Goal: Book appointment/travel/reservation

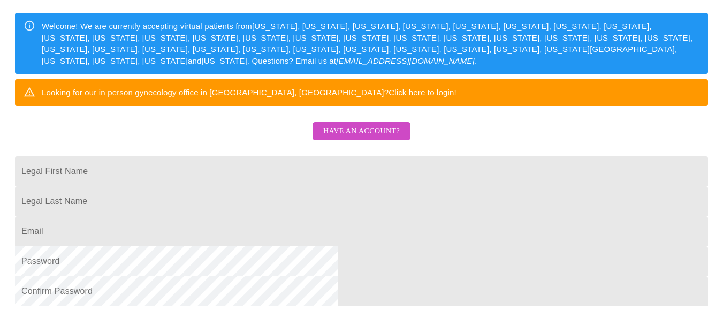
scroll to position [160, 0]
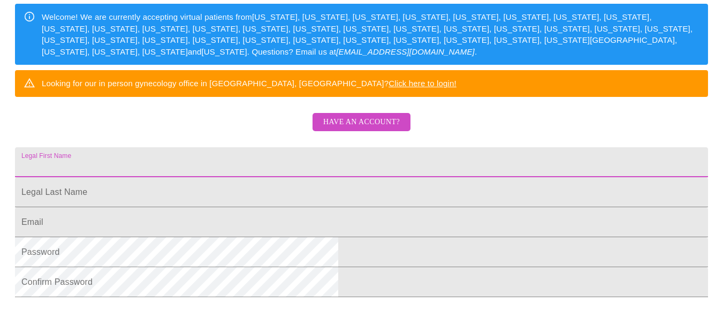
click at [221, 177] on input "Legal First Name" at bounding box center [361, 162] width 693 height 30
type input "[PERSON_NAME]"
click at [277, 207] on input "Legal First Name" at bounding box center [361, 192] width 693 height 30
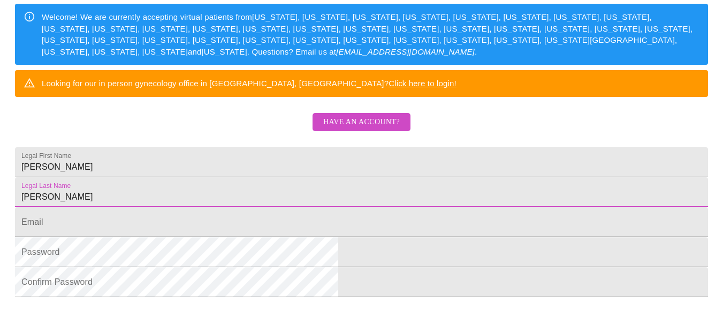
type input "[PERSON_NAME]"
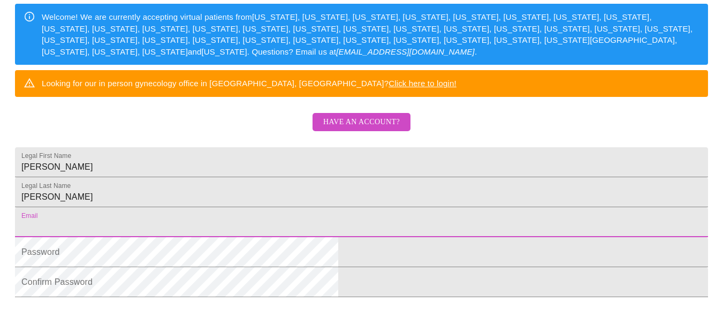
click at [265, 237] on input "Legal First Name" at bounding box center [361, 222] width 693 height 30
type input "[EMAIL_ADDRESS][DOMAIN_NAME]"
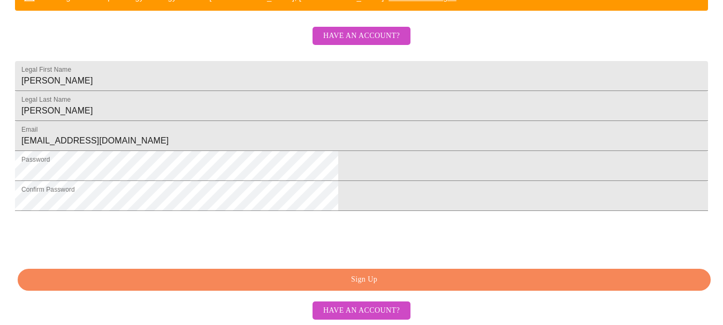
scroll to position [329, 0]
click at [414, 274] on span "Sign Up" at bounding box center [364, 279] width 668 height 13
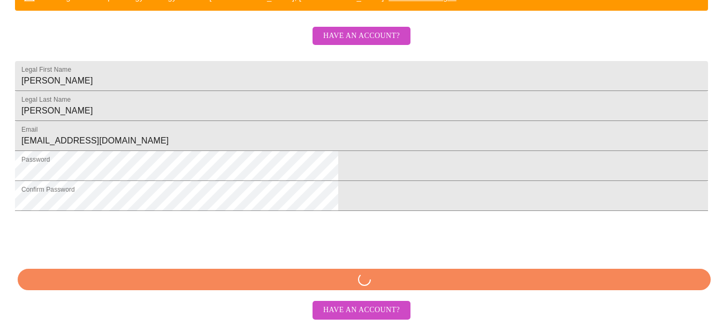
scroll to position [329, 0]
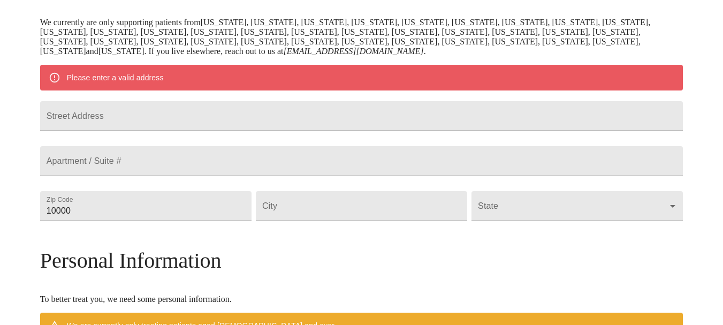
scroll to position [127, 0]
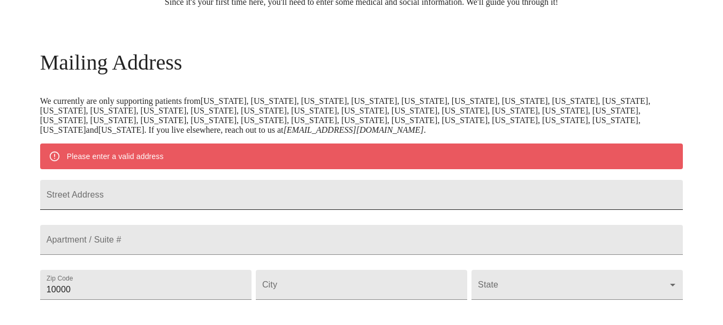
click at [174, 204] on input "Street Address" at bounding box center [361, 195] width 643 height 30
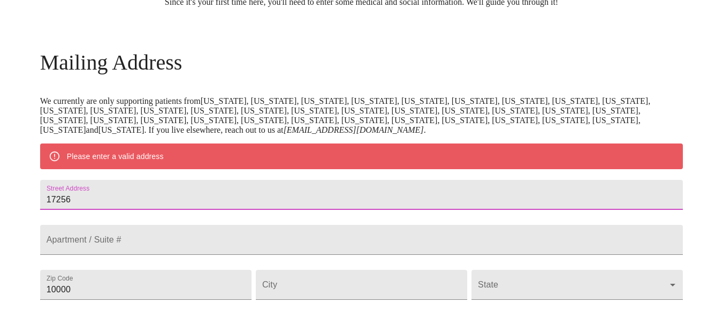
type input "17256"
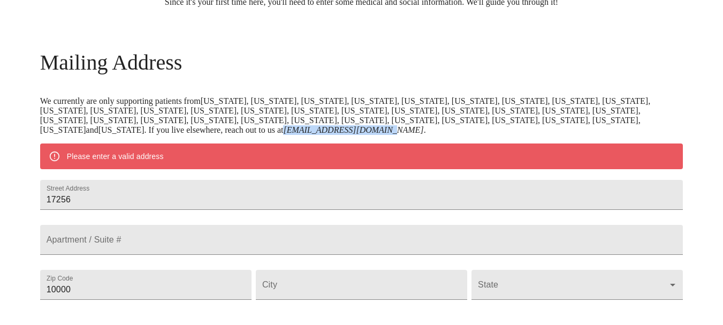
drag, startPoint x: 396, startPoint y: 135, endPoint x: 503, endPoint y: 140, distance: 107.6
click at [503, 135] on p "We currently are only supporting patients from [US_STATE], [US_STATE], [US_STAT…" at bounding box center [361, 115] width 643 height 39
copy em "[EMAIL_ADDRESS][DOMAIN_NAME]"
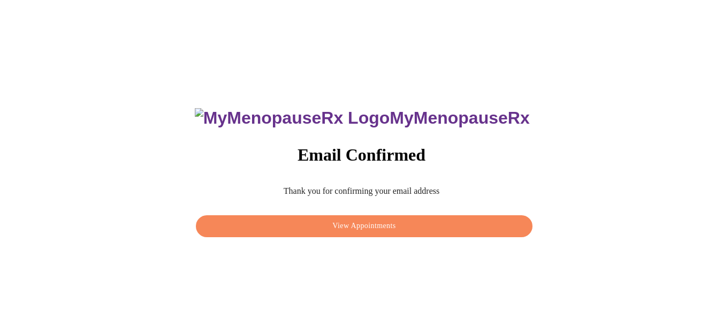
click at [354, 229] on button "View Appointments" at bounding box center [364, 226] width 336 height 22
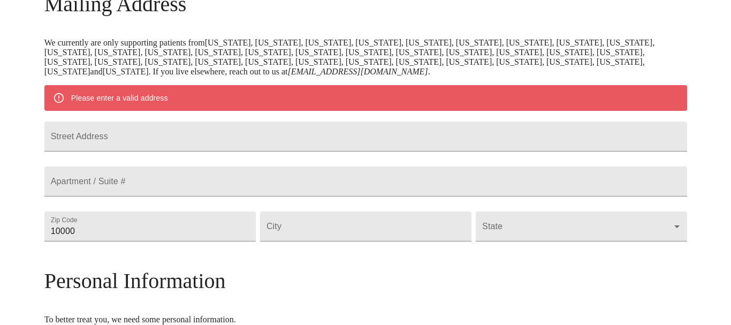
scroll to position [267, 0]
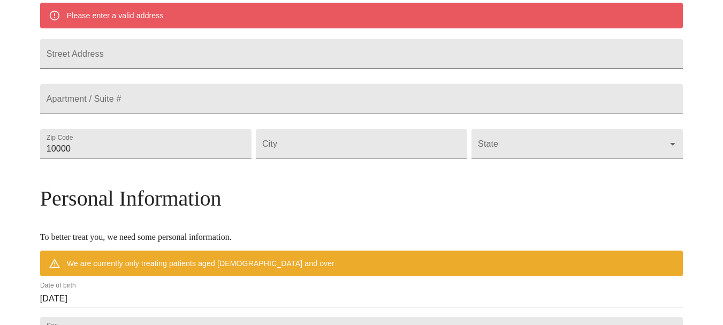
click at [183, 68] on input "Street Address" at bounding box center [361, 54] width 643 height 30
type input "17256 creekside green place"
drag, startPoint x: 149, startPoint y: 173, endPoint x: 120, endPoint y: 168, distance: 28.8
click at [120, 159] on input "10000" at bounding box center [145, 144] width 211 height 30
type input "20141"
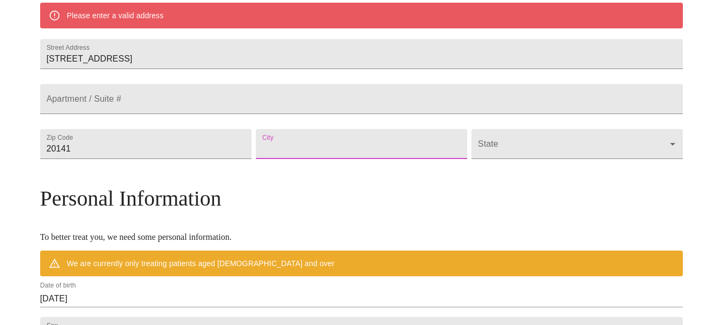
click at [350, 159] on input "Street Address" at bounding box center [361, 144] width 211 height 30
type input "Round Hill"
click at [505, 175] on body "MyMenopauseRx Welcome to MyMenopauseRx Since it's your first time here, you'll …" at bounding box center [361, 158] width 714 height 843
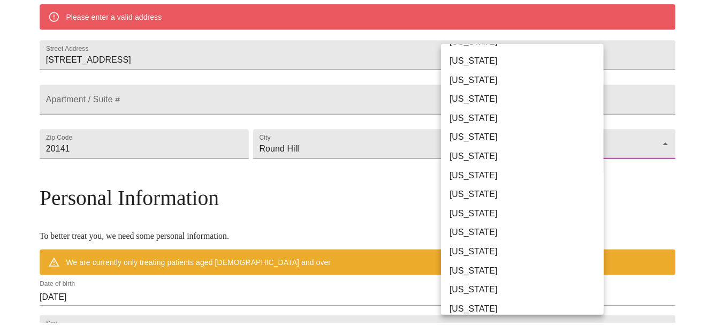
scroll to position [642, 0]
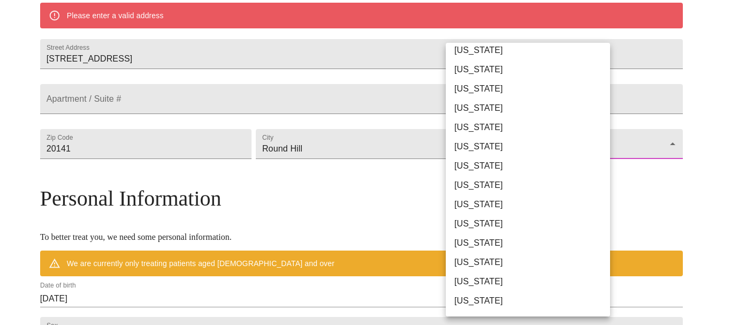
click at [476, 280] on li "Virginia" at bounding box center [531, 281] width 172 height 19
type input "Virginia"
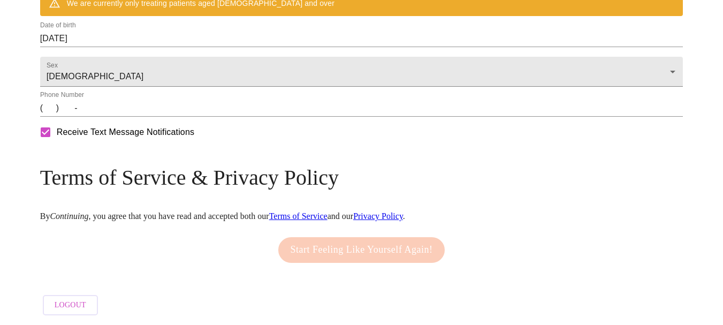
scroll to position [530, 0]
click at [127, 114] on input "(   )    -" at bounding box center [361, 107] width 643 height 17
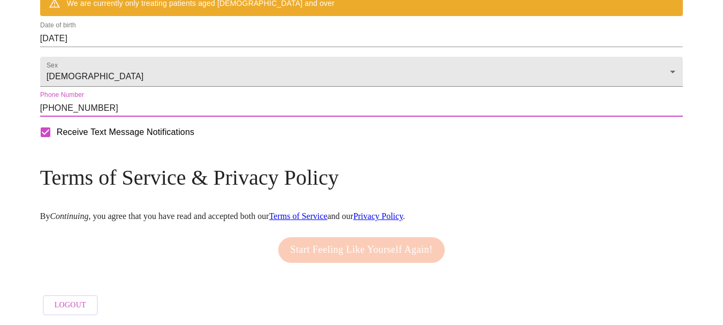
type input "(571) 723-1085"
click at [424, 141] on form "Receive Text Message Notifications" at bounding box center [361, 132] width 643 height 22
click at [239, 115] on input "(571) 723-1085" at bounding box center [361, 107] width 643 height 17
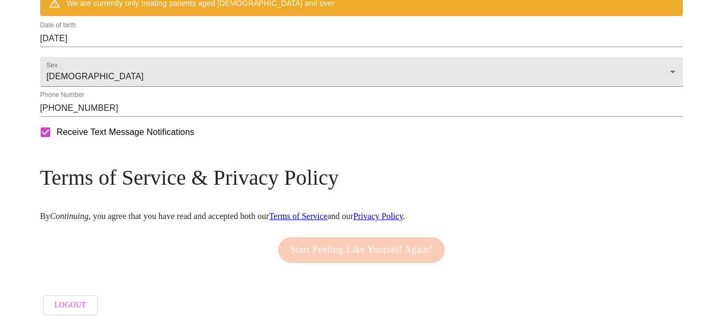
click at [380, 243] on div "Start Feeling Like Yourself Again!" at bounding box center [361, 250] width 172 height 36
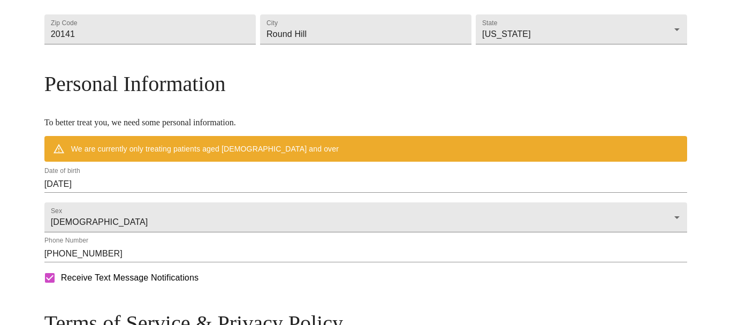
scroll to position [370, 0]
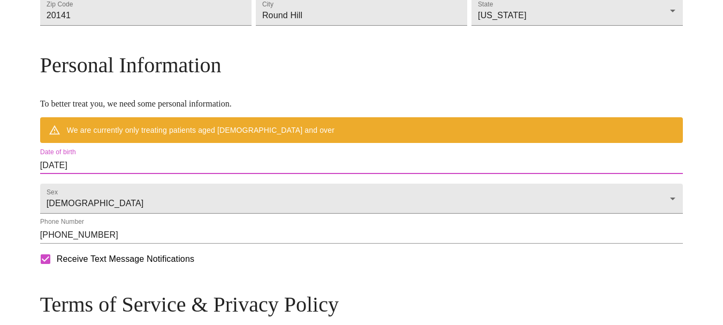
drag, startPoint x: 176, startPoint y: 188, endPoint x: 86, endPoint y: 188, distance: 89.8
click at [86, 188] on div "MyMenopauseRx Welcome to MyMenopauseRx Since it's your first time here, you'll …" at bounding box center [361, 41] width 643 height 812
click at [151, 174] on input "[DATE]" at bounding box center [361, 165] width 643 height 17
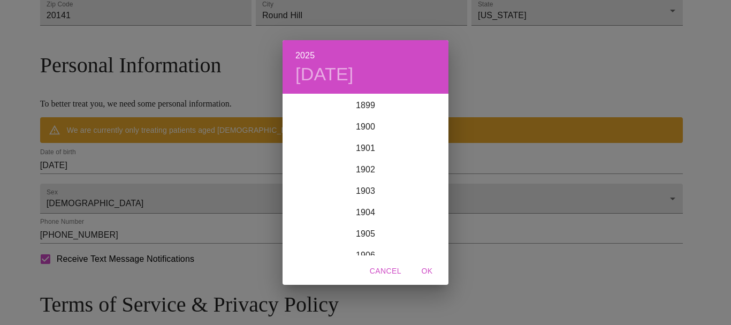
scroll to position [2631, 0]
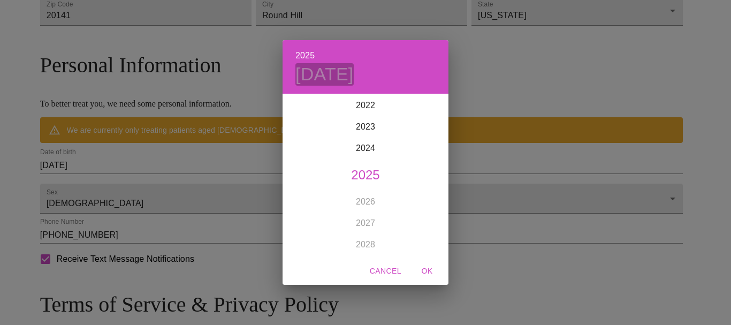
click at [314, 76] on h4 "Wed, Oct 8" at bounding box center [324, 74] width 58 height 22
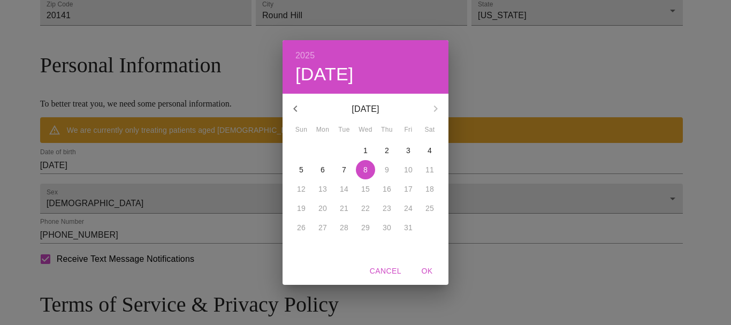
click at [295, 111] on icon "button" at bounding box center [295, 108] width 13 height 13
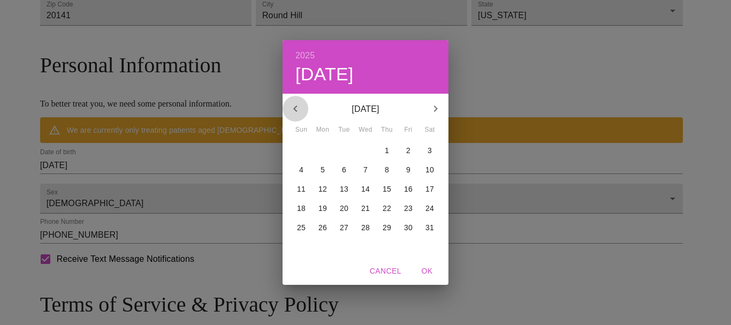
click at [295, 111] on icon "button" at bounding box center [295, 108] width 13 height 13
click at [385, 170] on p "9" at bounding box center [387, 169] width 4 height 11
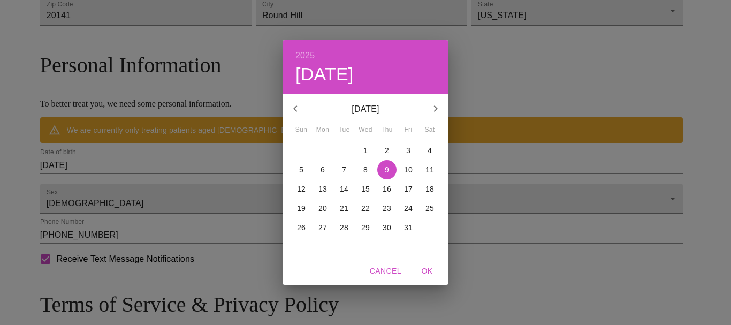
click at [386, 106] on p "January 2025" at bounding box center [365, 109] width 114 height 13
drag, startPoint x: 395, startPoint y: 107, endPoint x: 373, endPoint y: 111, distance: 22.7
click at [373, 111] on p "January 2025" at bounding box center [365, 109] width 114 height 13
click at [308, 53] on h6 "2025" at bounding box center [304, 55] width 19 height 15
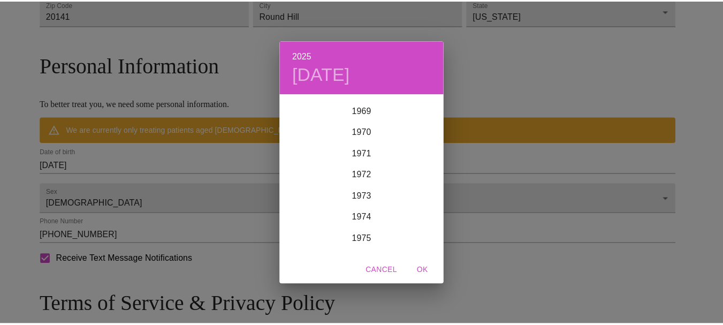
scroll to position [1508, 0]
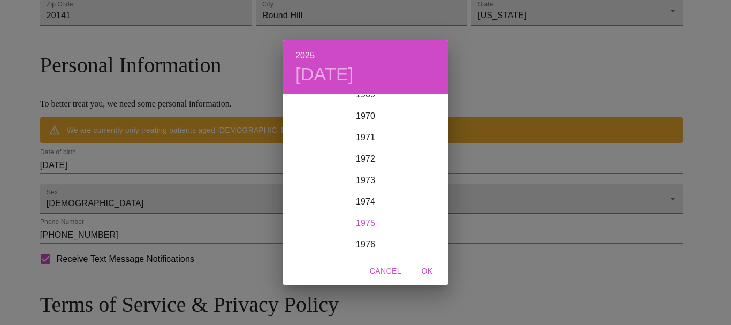
click at [365, 224] on div "1975" at bounding box center [365, 222] width 166 height 21
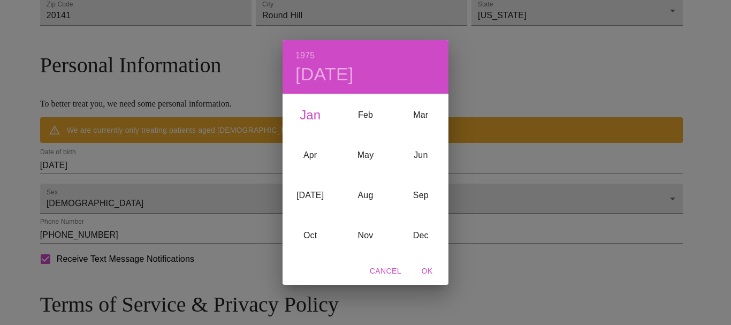
click at [428, 271] on span "OK" at bounding box center [427, 270] width 26 height 13
type input "01/09/1975"
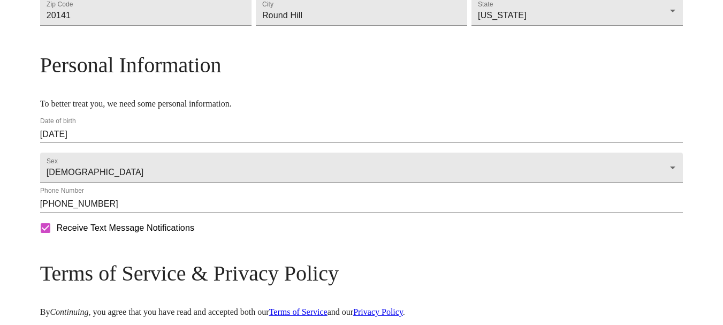
click at [428, 239] on form "Receive Text Message Notifications" at bounding box center [361, 228] width 643 height 22
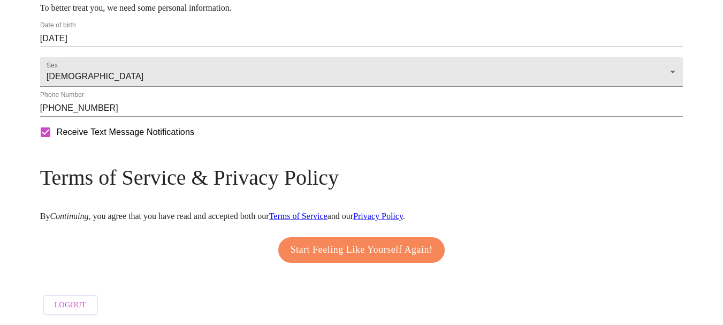
scroll to position [499, 0]
click at [351, 241] on span "Start Feeling Like Yourself Again!" at bounding box center [361, 249] width 142 height 17
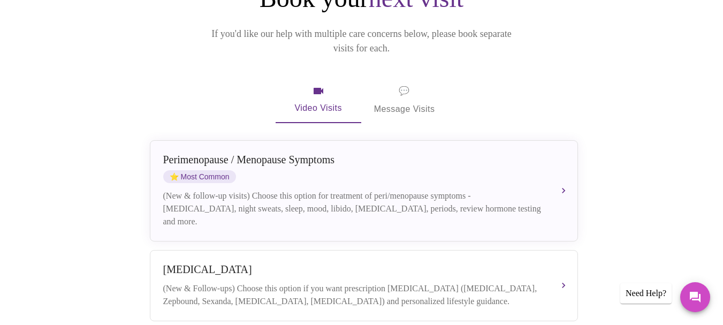
scroll to position [133, 0]
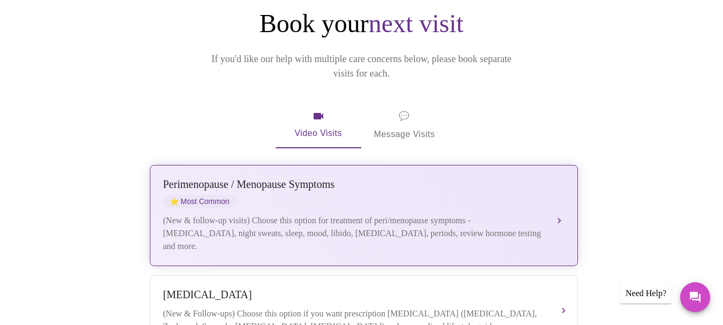
click at [307, 214] on div "(New & follow-up visits) Choose this option for treatment of peri/menopause sym…" at bounding box center [353, 233] width 380 height 39
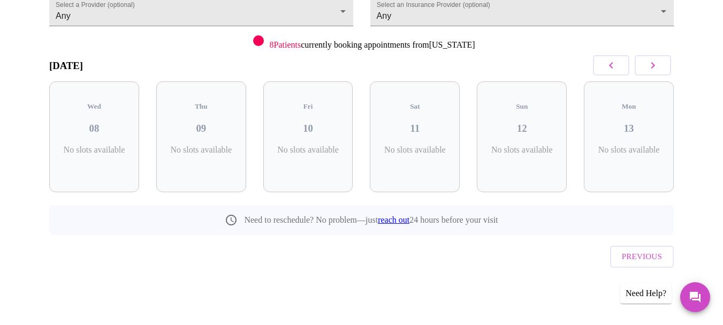
scroll to position [96, 0]
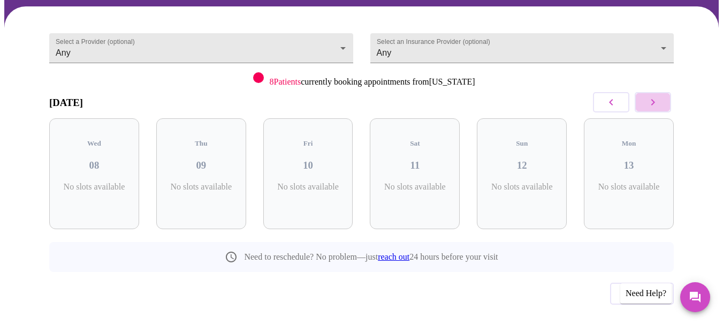
click at [659, 96] on icon "button" at bounding box center [652, 102] width 13 height 13
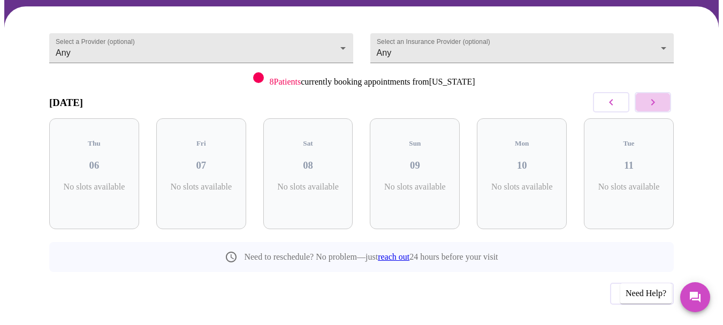
click at [659, 96] on icon "button" at bounding box center [652, 102] width 13 height 13
click at [657, 96] on icon "button" at bounding box center [652, 102] width 13 height 13
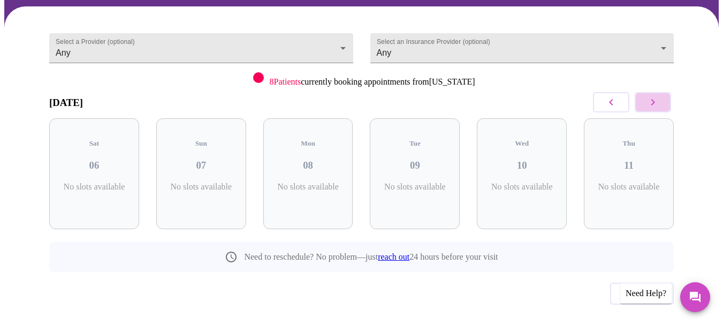
click at [657, 96] on icon "button" at bounding box center [652, 102] width 13 height 13
click at [655, 96] on icon "button" at bounding box center [652, 102] width 13 height 13
